Goal: Information Seeking & Learning: Learn about a topic

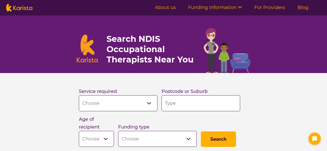
select select "[MEDICAL_DATA]"
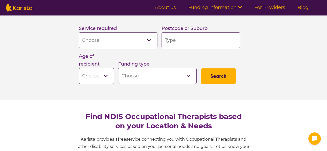
scroll to position [26, 0]
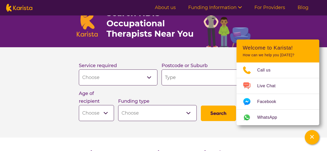
click at [193, 72] on input "search" at bounding box center [200, 77] width 78 height 16
click at [234, 8] on link "Funding Information" at bounding box center [215, 8] width 54 height 6
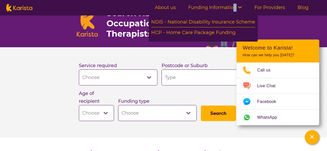
click at [175, 114] on select "Home Care Package (HCP) National Disability Insurance Scheme (NDIS) I don't know" at bounding box center [157, 113] width 78 height 16
select select "NDIS"
click at [118, 105] on select "Home Care Package (HCP) National Disability Insurance Scheme (NDIS) I don't know" at bounding box center [157, 113] width 78 height 16
select select "NDIS"
click at [185, 76] on input "search" at bounding box center [200, 77] width 78 height 16
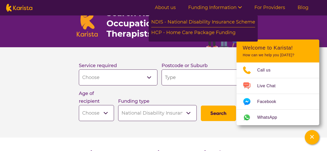
type input "2160"
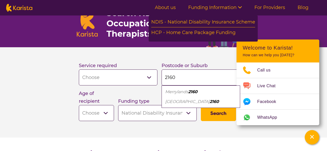
click at [97, 115] on select "Early Childhood - 0 to 9 Child - 10 to 11 Adolescent - 12 to 17 Adult - 18 to 6…" at bounding box center [96, 113] width 35 height 16
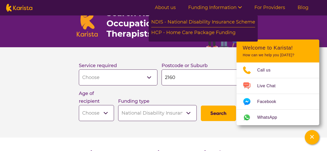
select select "AD"
click at [79, 105] on select "Early Childhood - 0 to 9 Child - 10 to 11 Adolescent - 12 to 17 Adult - 18 to 6…" at bounding box center [96, 113] width 35 height 16
select select "AD"
click at [210, 116] on button "Search" at bounding box center [218, 113] width 35 height 15
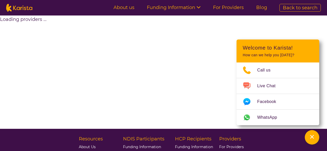
select select "by_score"
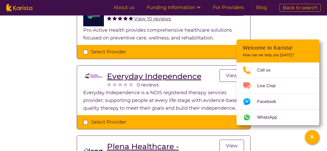
scroll to position [775, 0]
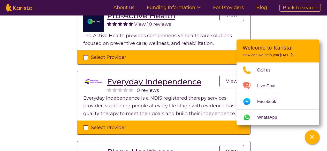
click at [225, 75] on link "View" at bounding box center [231, 81] width 25 height 12
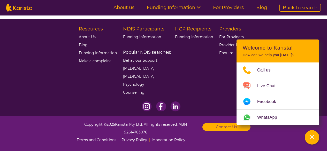
select select "by_score"
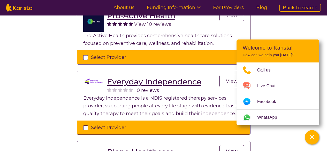
scroll to position [904, 0]
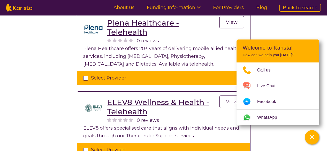
click at [219, 98] on h2 "ELEV8 Wellness & Health - Telehealth" at bounding box center [163, 107] width 112 height 19
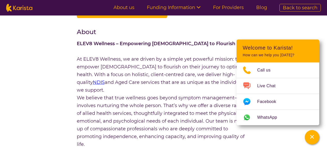
scroll to position [103, 0]
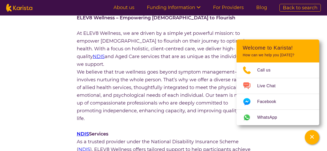
drag, startPoint x: 324, startPoint y: 142, endPoint x: 321, endPoint y: 139, distance: 4.3
click at [311, 135] on icon "Channel Menu" at bounding box center [311, 136] width 5 height 5
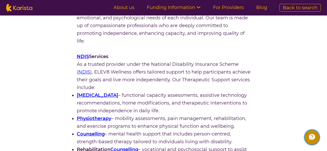
scroll to position [207, 0]
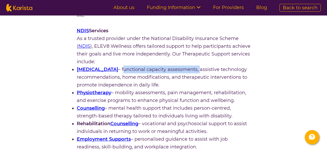
drag, startPoint x: 210, startPoint y: 60, endPoint x: 133, endPoint y: 62, distance: 76.7
click at [133, 66] on li "[MEDICAL_DATA] – functional capacity assessments, assistive technology recommen…" at bounding box center [164, 77] width 174 height 23
